Goal: Task Accomplishment & Management: Use online tool/utility

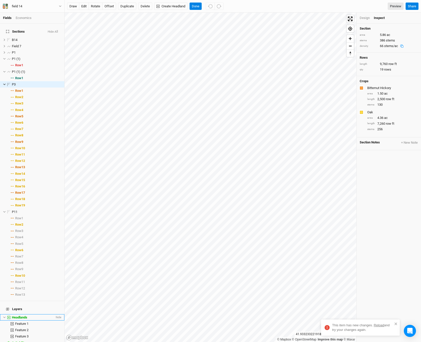
click at [27, 315] on span "Headlands" at bounding box center [19, 317] width 15 height 4
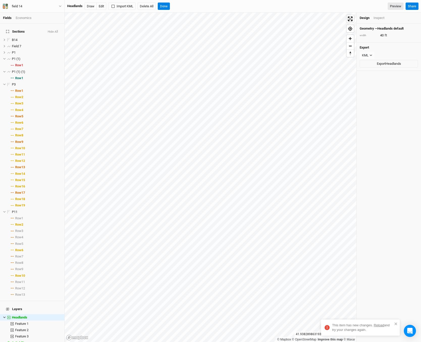
click at [378, 21] on div "Design Inspect" at bounding box center [389, 18] width 64 height 11
click at [378, 20] on div "Inspect" at bounding box center [379, 18] width 11 height 5
click at [390, 33] on span "features" at bounding box center [389, 35] width 12 height 5
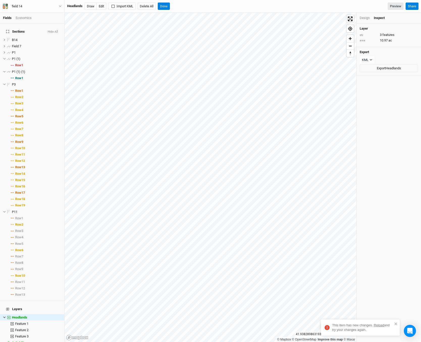
click at [391, 38] on div "Layer qty 3 features area 10.97 ac" at bounding box center [389, 34] width 64 height 23
click at [371, 17] on li "Design" at bounding box center [367, 18] width 14 height 5
click at [368, 17] on div "Design" at bounding box center [365, 18] width 10 height 5
click at [379, 63] on button "Export Headlands" at bounding box center [389, 64] width 58 height 8
click at [380, 15] on div "Design Inspect" at bounding box center [389, 18] width 64 height 11
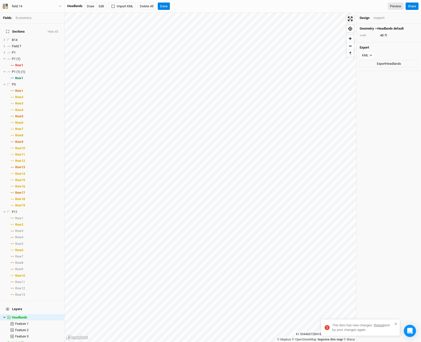
click at [379, 20] on div "Design Inspect" at bounding box center [389, 18] width 64 height 11
click at [379, 19] on div "Inspect" at bounding box center [379, 18] width 11 height 5
click at [367, 58] on div "KML" at bounding box center [365, 59] width 7 height 5
click at [381, 55] on div "Export KML Export Headlands" at bounding box center [389, 61] width 64 height 28
click at [378, 16] on div "Inspect" at bounding box center [379, 18] width 11 height 5
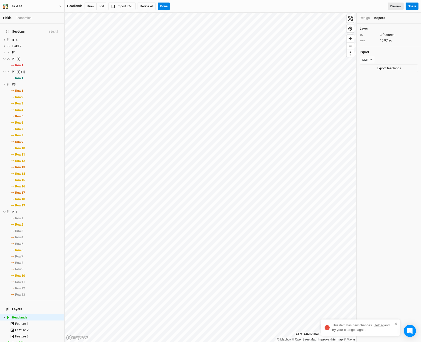
click at [387, 43] on div "Layer qty 3 features area 10.97 ac" at bounding box center [389, 34] width 64 height 23
click at [167, 6] on button "Done" at bounding box center [164, 7] width 12 height 8
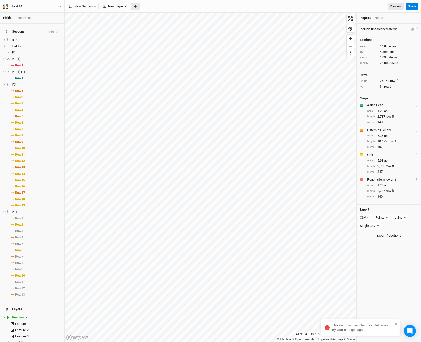
click at [136, 8] on icon "button" at bounding box center [136, 7] width 4 height 4
click at [94, 5] on button "Done" at bounding box center [90, 7] width 12 height 8
click at [133, 3] on button "button" at bounding box center [135, 7] width 8 height 8
